Goal: Navigation & Orientation: Go to known website

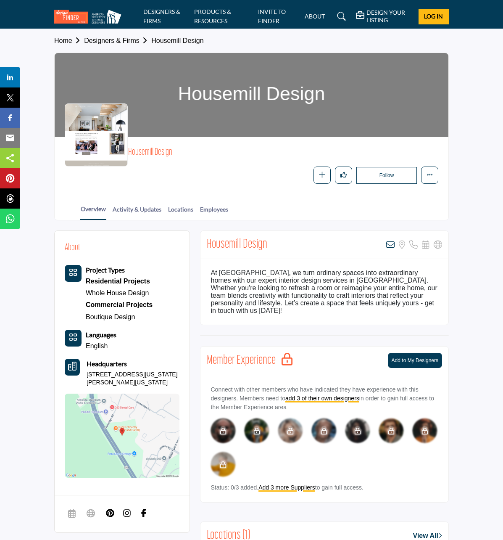
drag, startPoint x: 28, startPoint y: 40, endPoint x: 50, endPoint y: 53, distance: 25.2
click at [54, 40] on link "Home" at bounding box center [69, 40] width 30 height 7
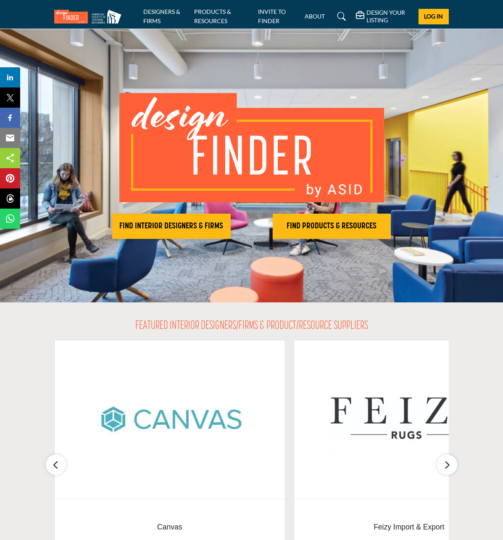
click at [65, 16] on img at bounding box center [89, 17] width 71 height 14
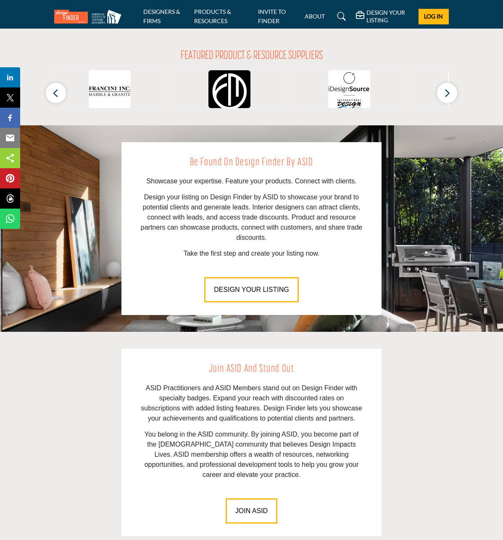
scroll to position [985, 0]
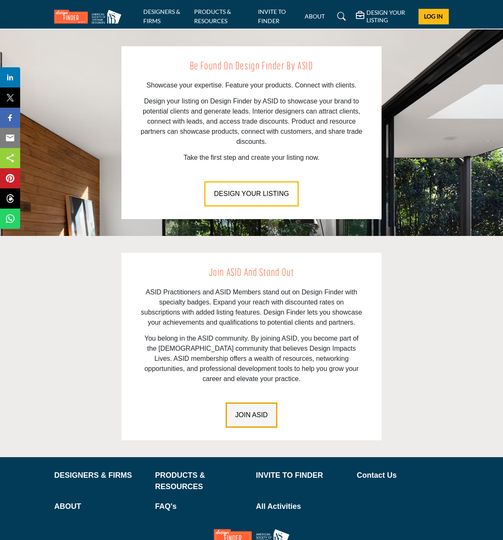
click at [243, 402] on button "JOIN ASID" at bounding box center [252, 414] width 52 height 25
